Goal: Transaction & Acquisition: Purchase product/service

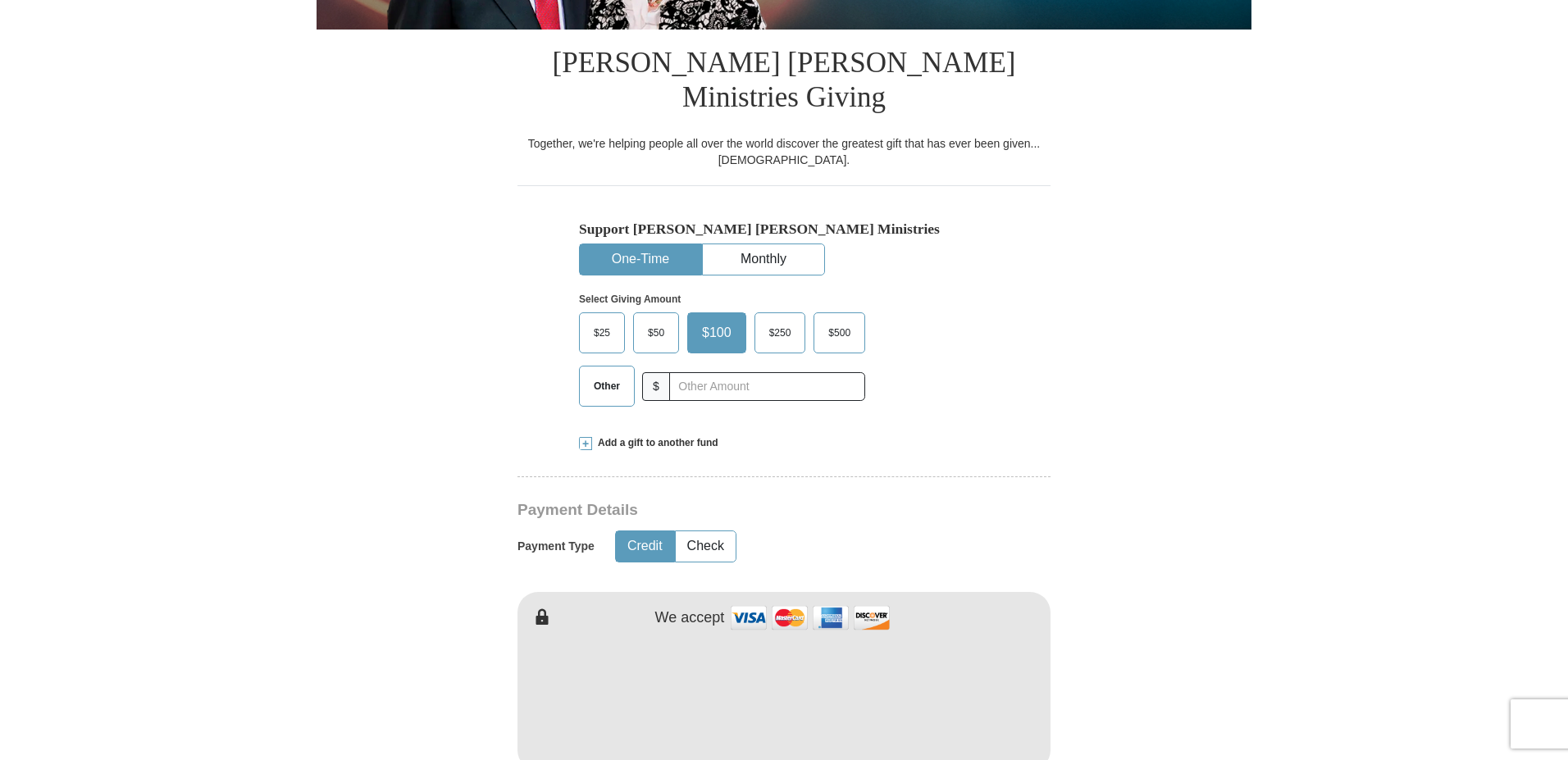
scroll to position [410, 0]
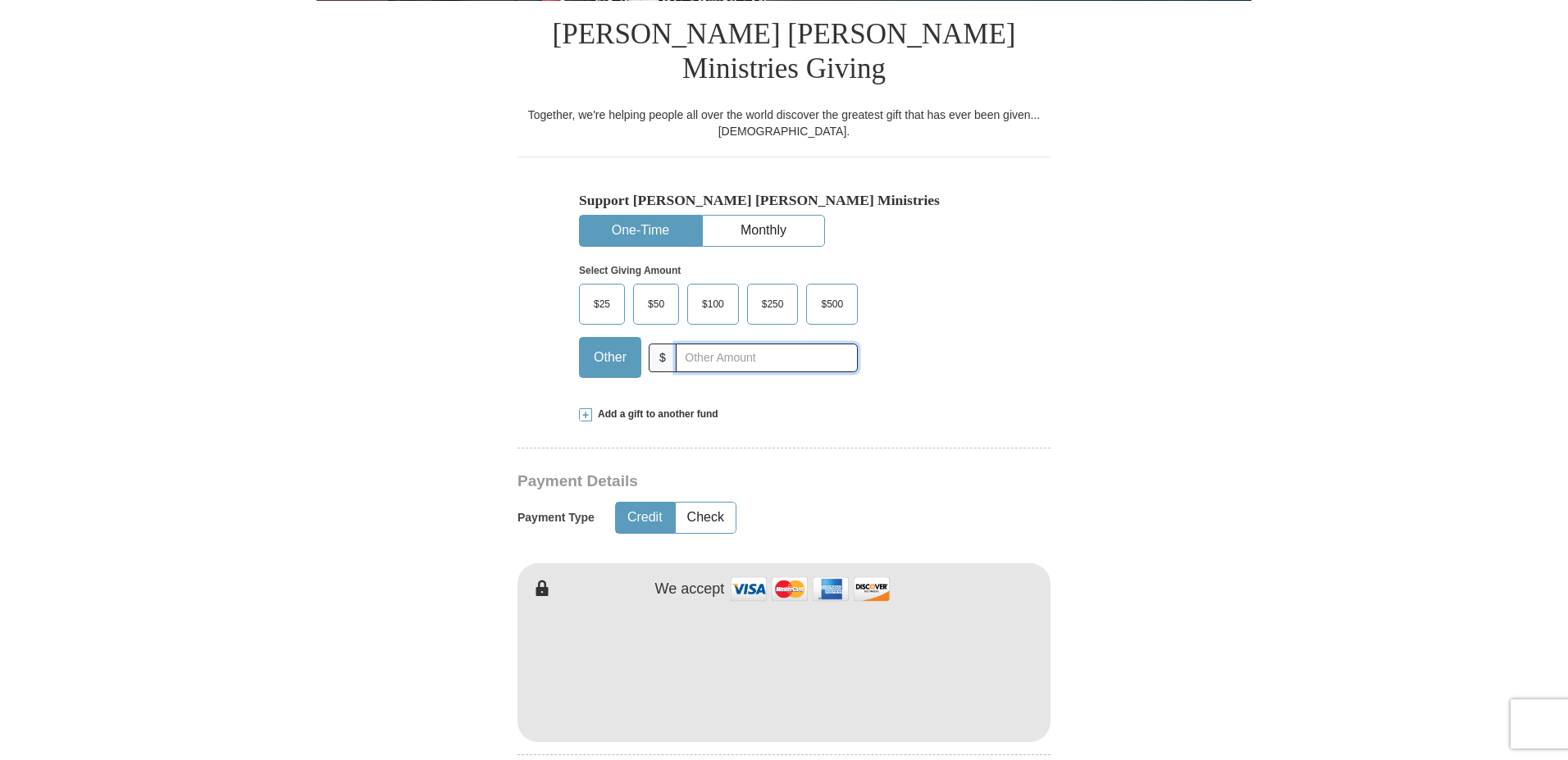
click at [684, 343] on input "text" at bounding box center [766, 358] width 182 height 29
type input "30.00"
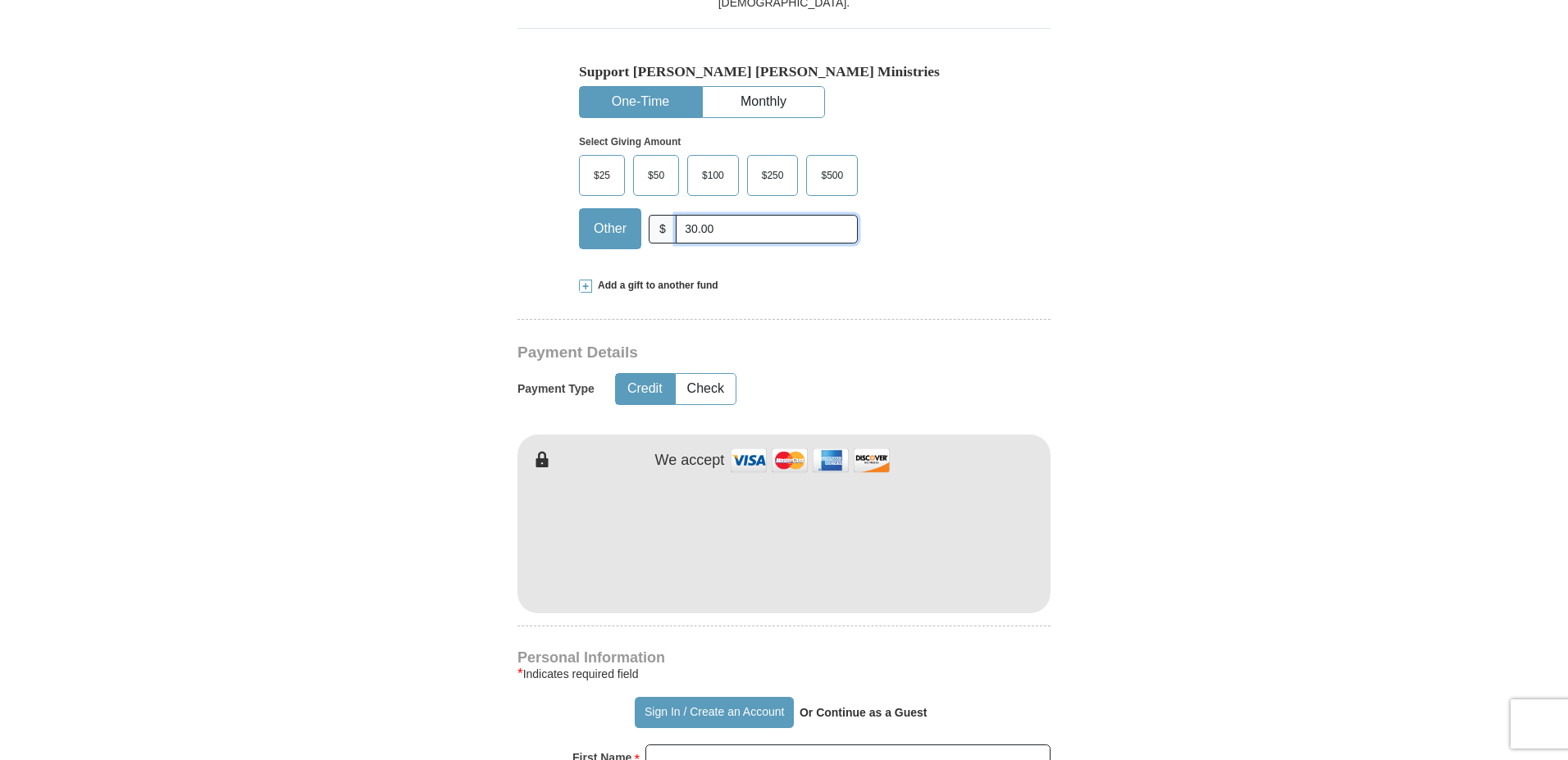
scroll to position [738, 0]
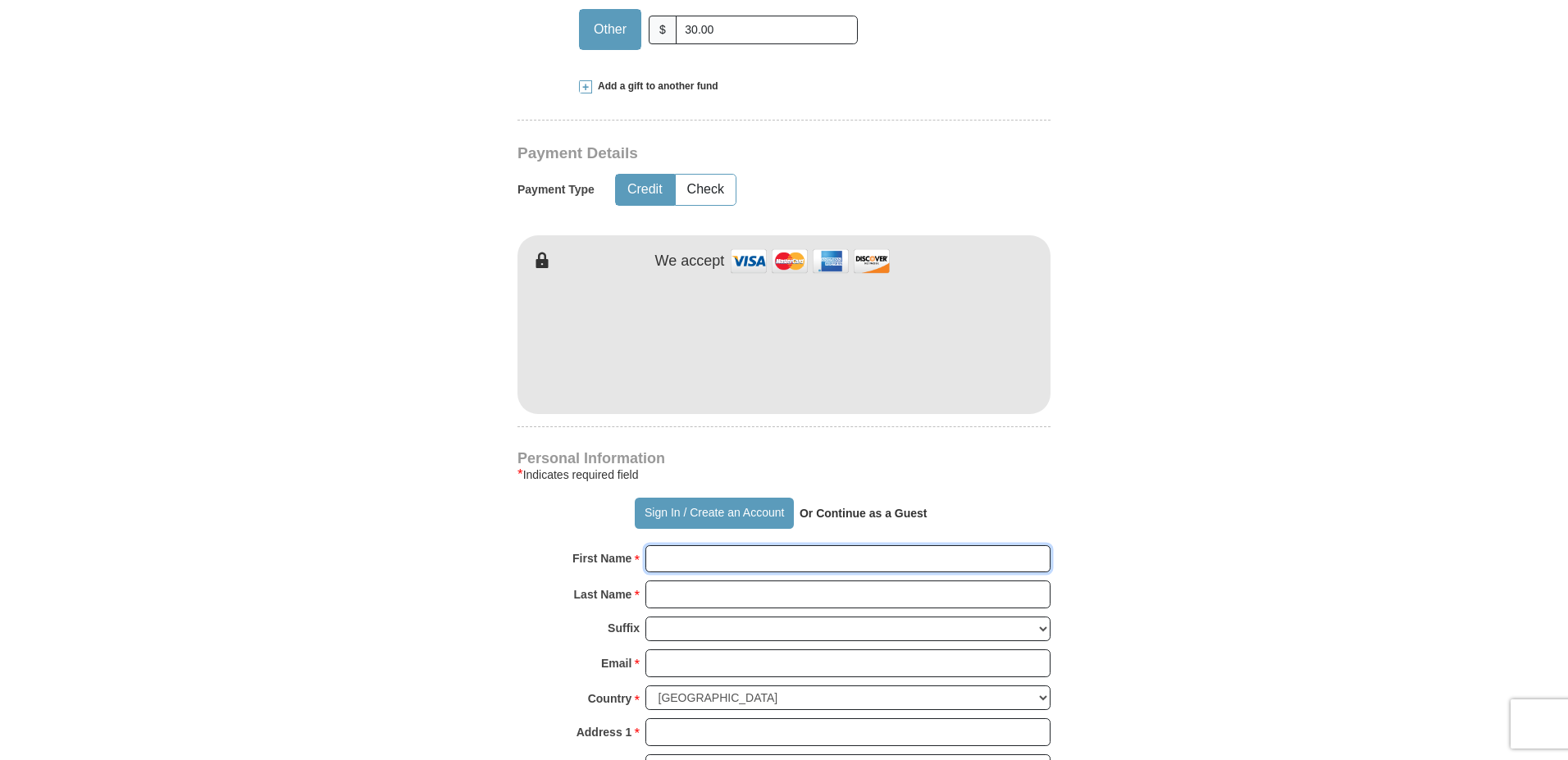
type input "[PERSON_NAME]"
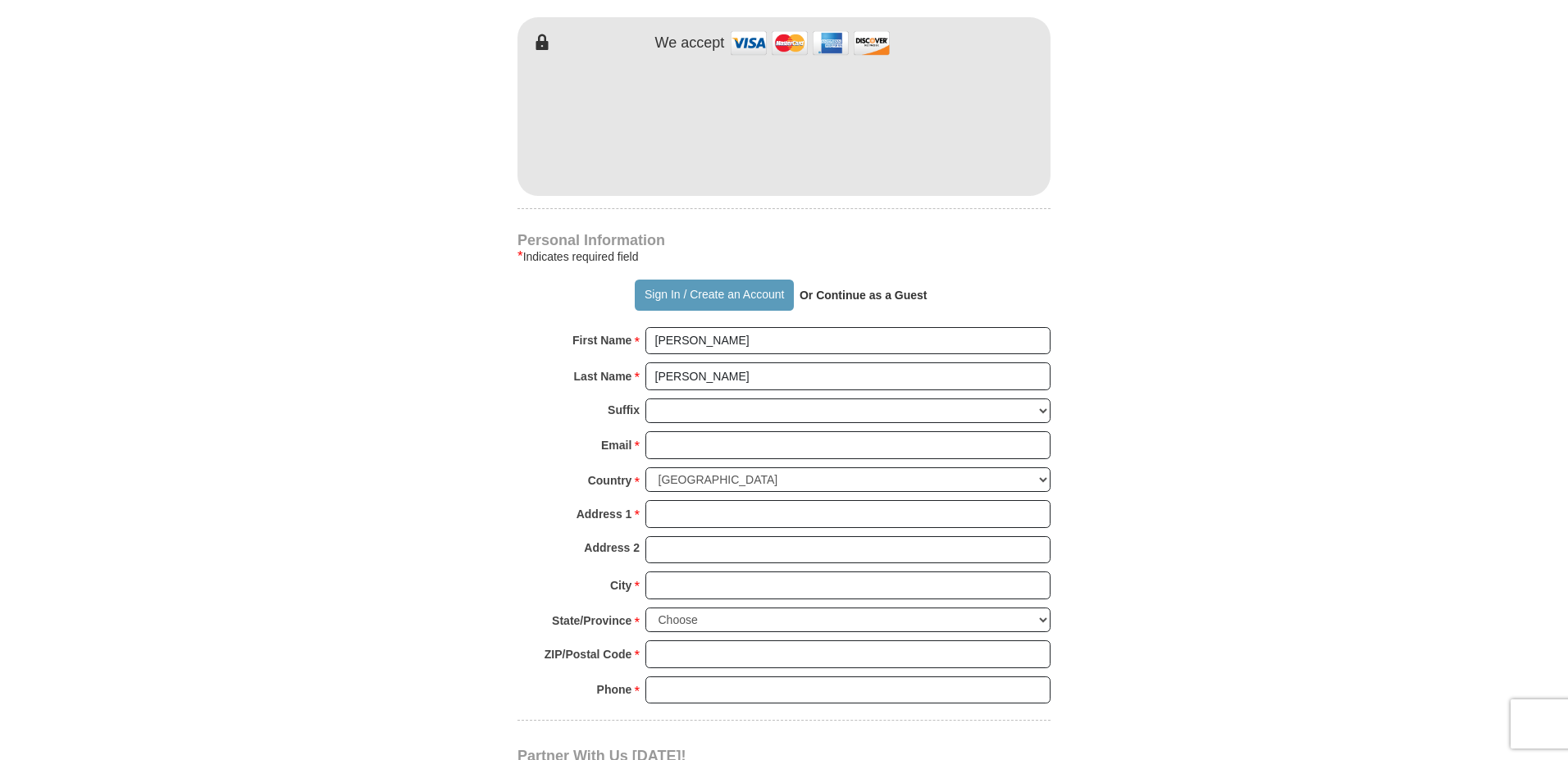
scroll to position [984, 0]
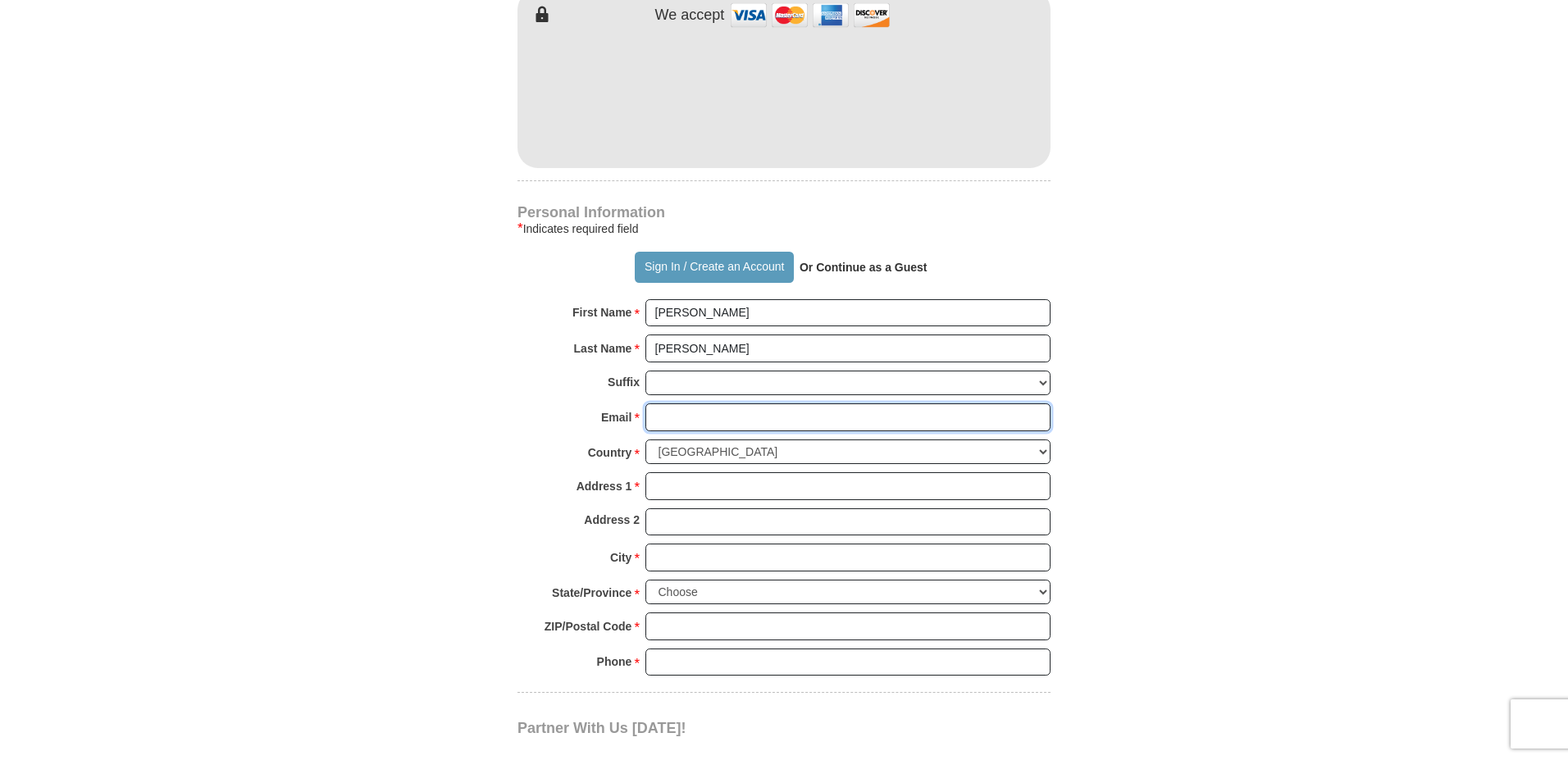
click at [668, 403] on input "Email *" at bounding box center [848, 417] width 405 height 28
type input "[EMAIL_ADDRESS][DOMAIN_NAME]"
type input "[STREET_ADDRESS]"
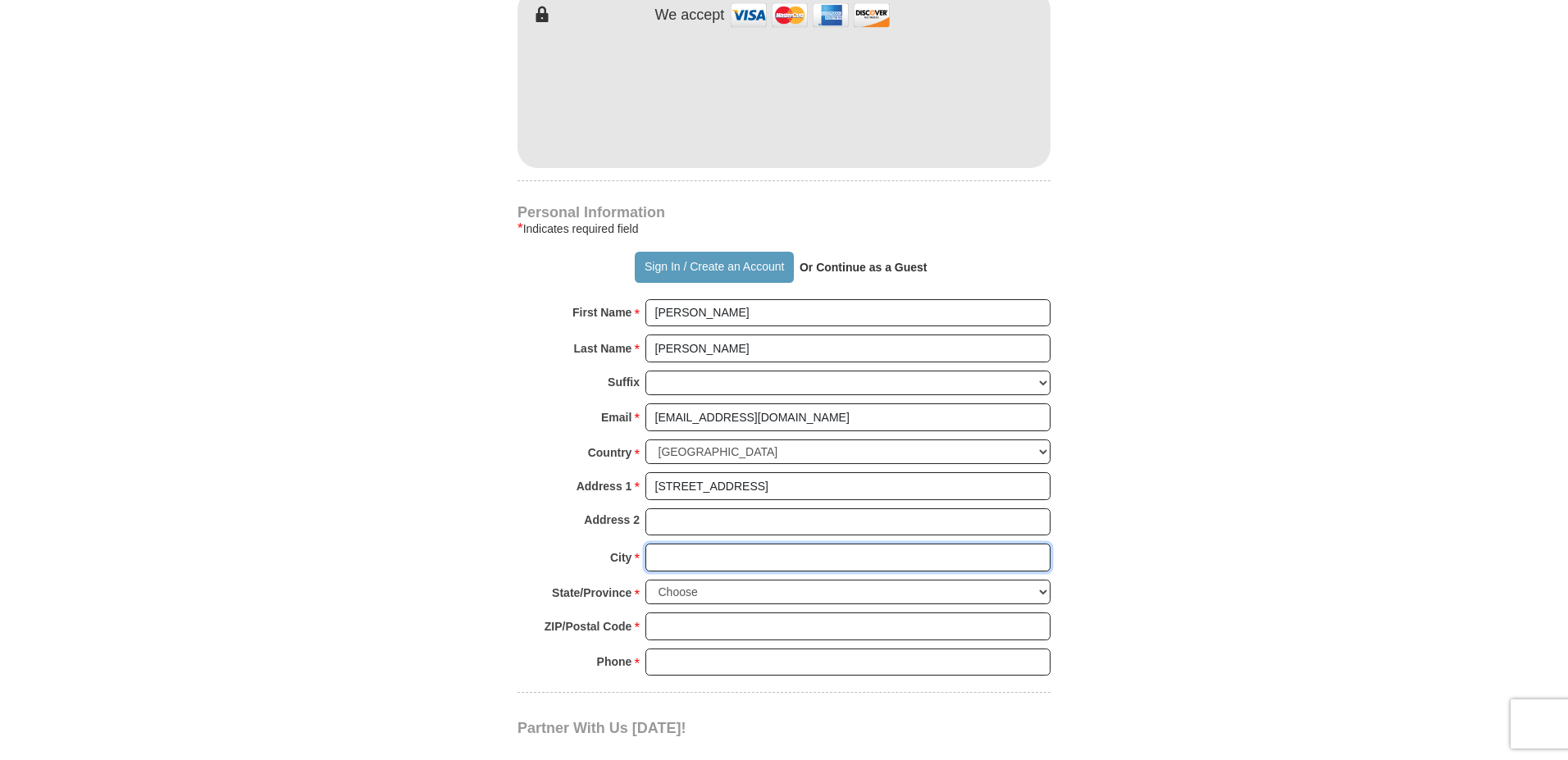
type input "Wichita"
select select "KS"
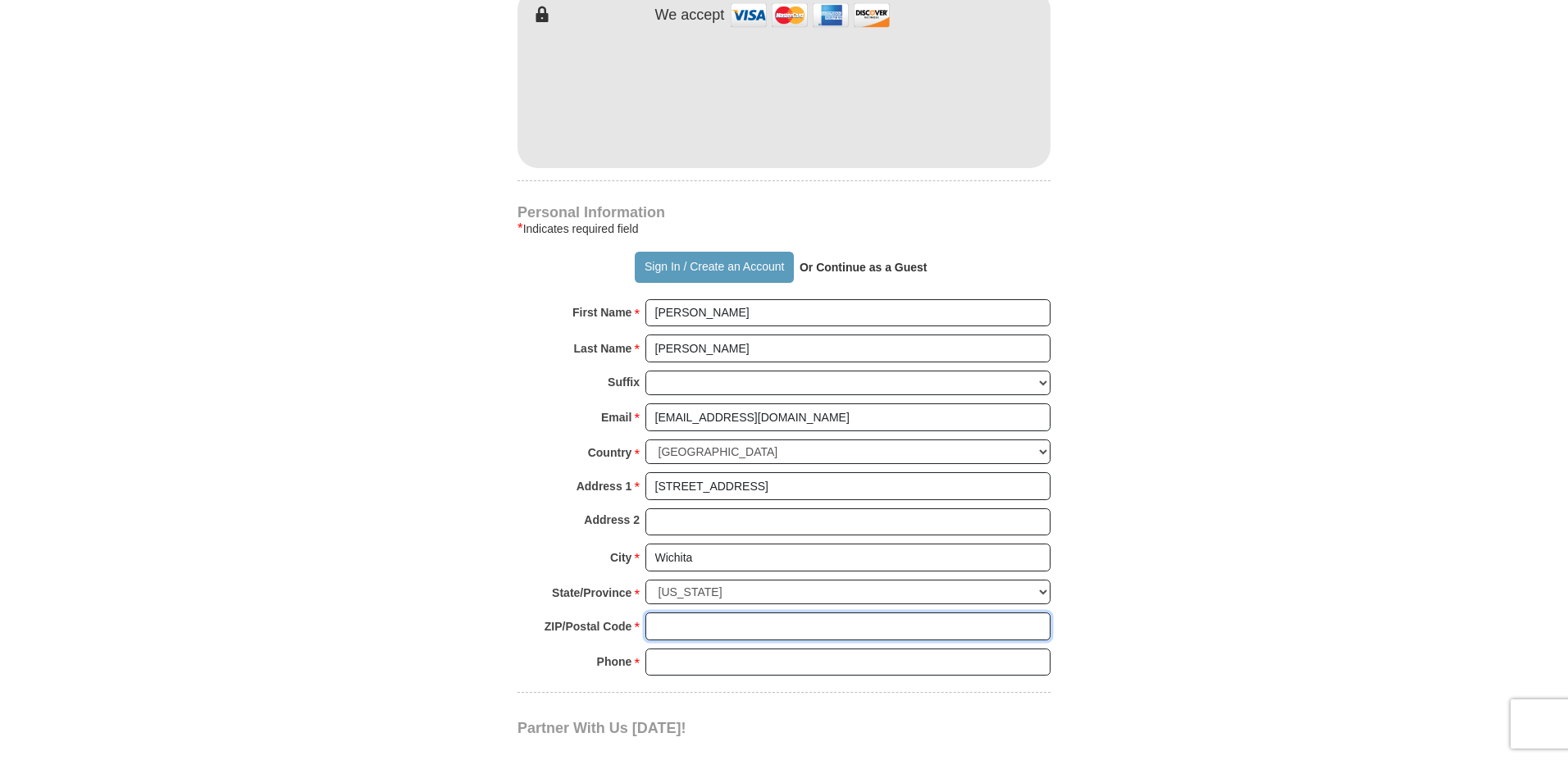
type input "67218"
type input "3166869867"
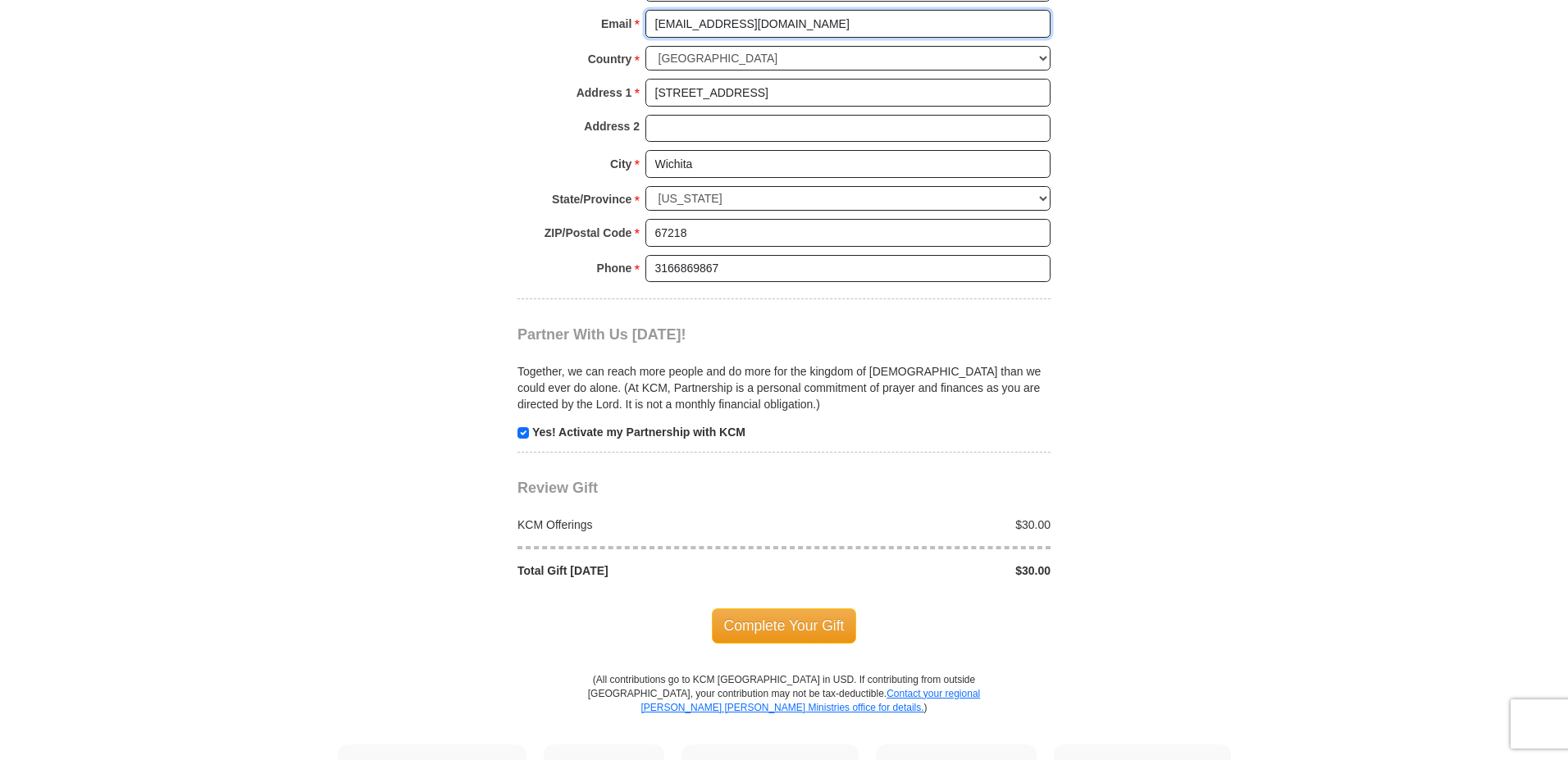
scroll to position [1394, 0]
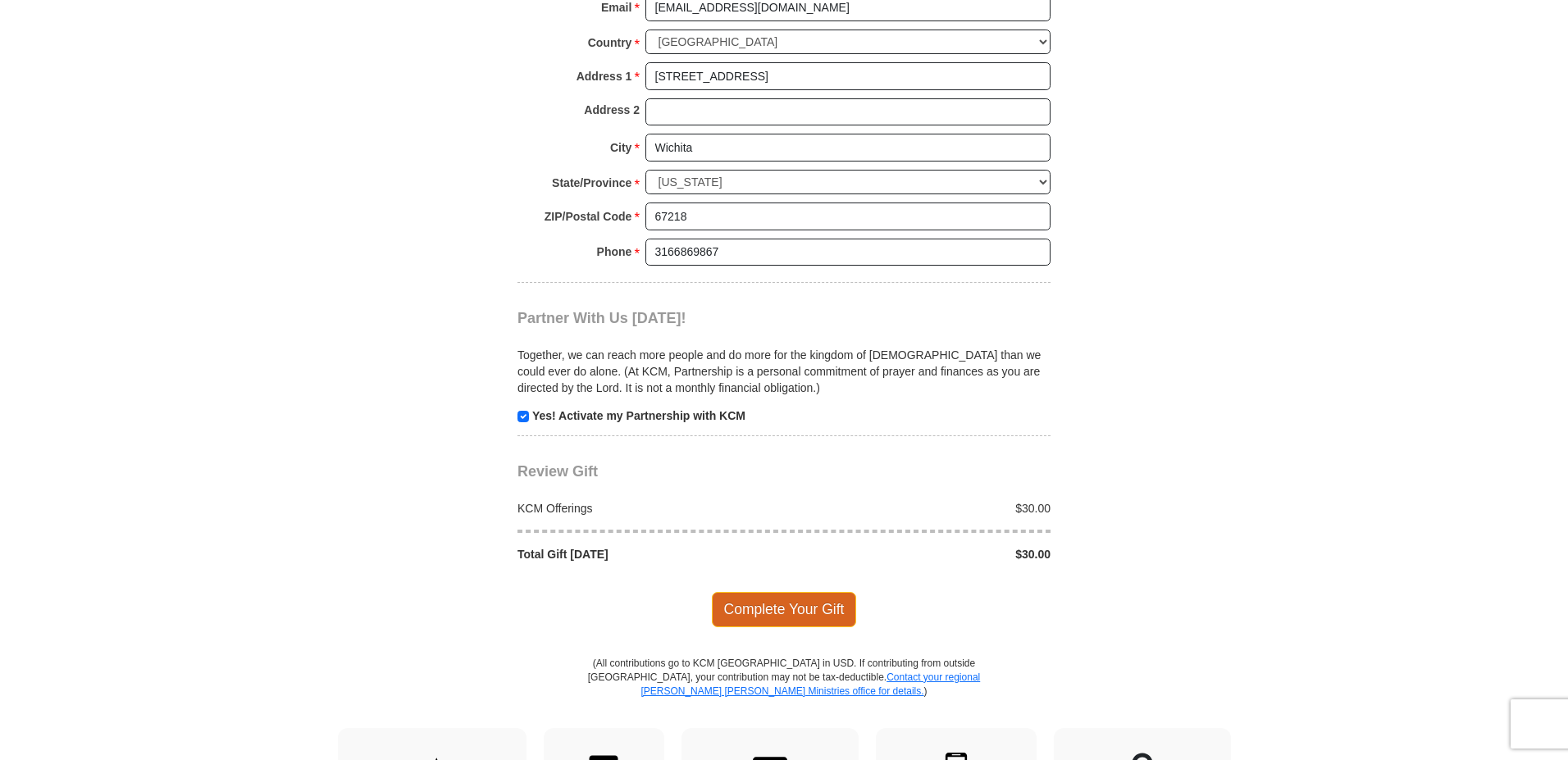
click at [790, 592] on span "Complete Your Gift" at bounding box center [784, 609] width 145 height 35
